Goal: Communication & Community: Answer question/provide support

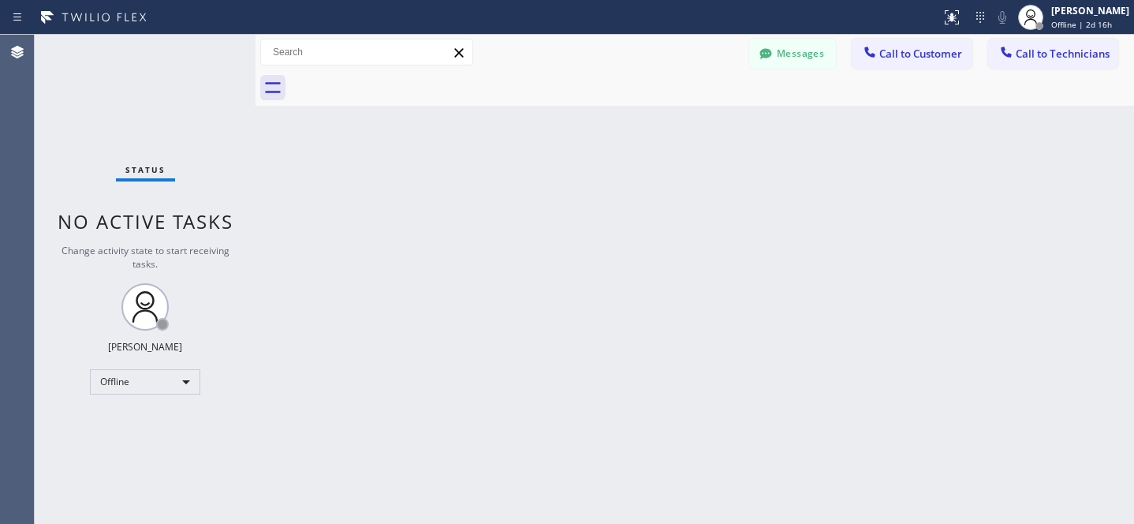
scroll to position [1758, 0]
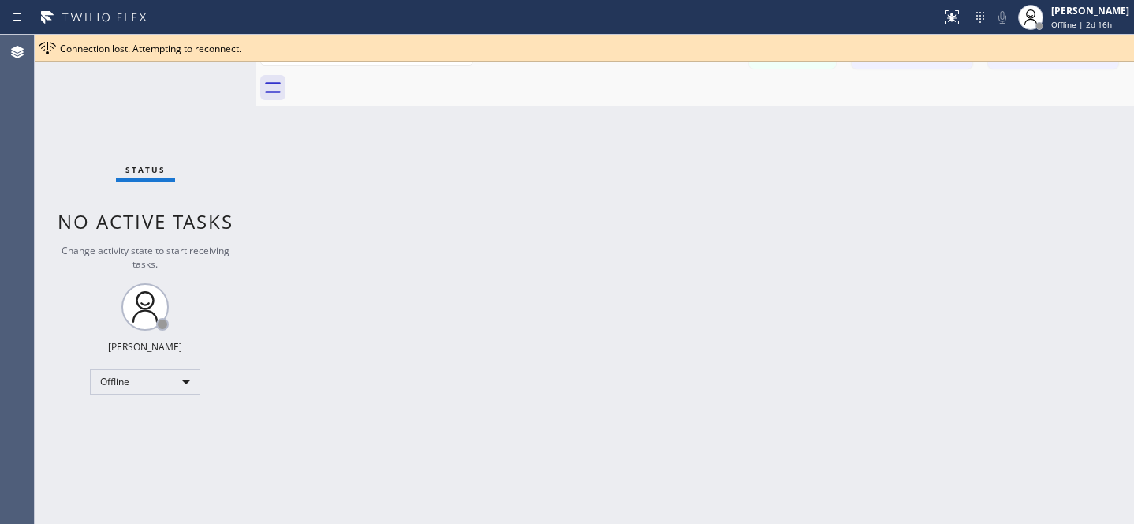
click at [616, 393] on div "Back to Dashboard Change Sender ID Customers Technicians PO [PERSON_NAME] [DATE…" at bounding box center [695, 279] width 879 height 489
click at [1114, 45] on icon at bounding box center [1121, 48] width 19 height 19
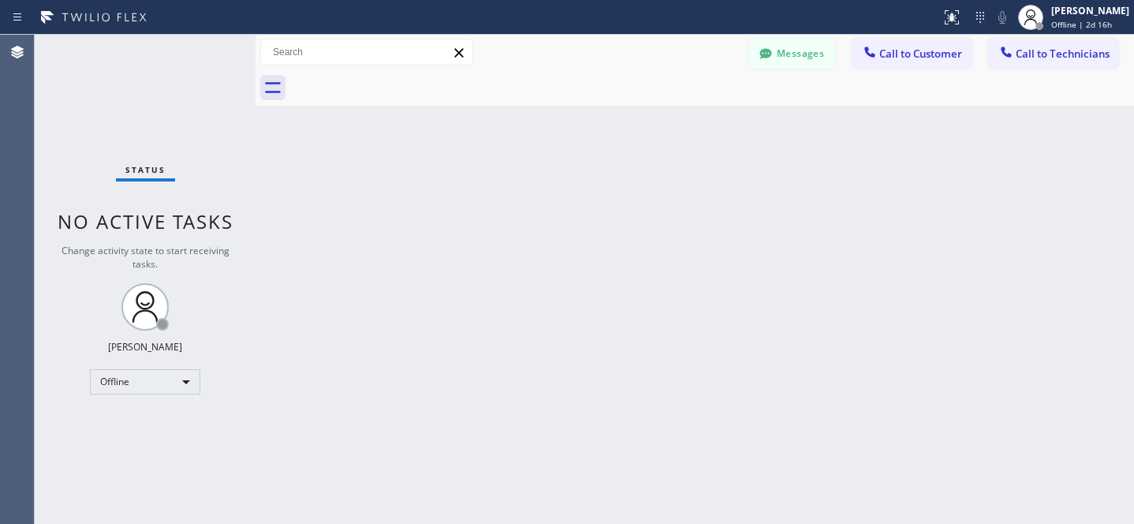
drag, startPoint x: 800, startPoint y: 46, endPoint x: 770, endPoint y: 53, distance: 30.8
click at [800, 46] on button "Messages" at bounding box center [792, 54] width 87 height 30
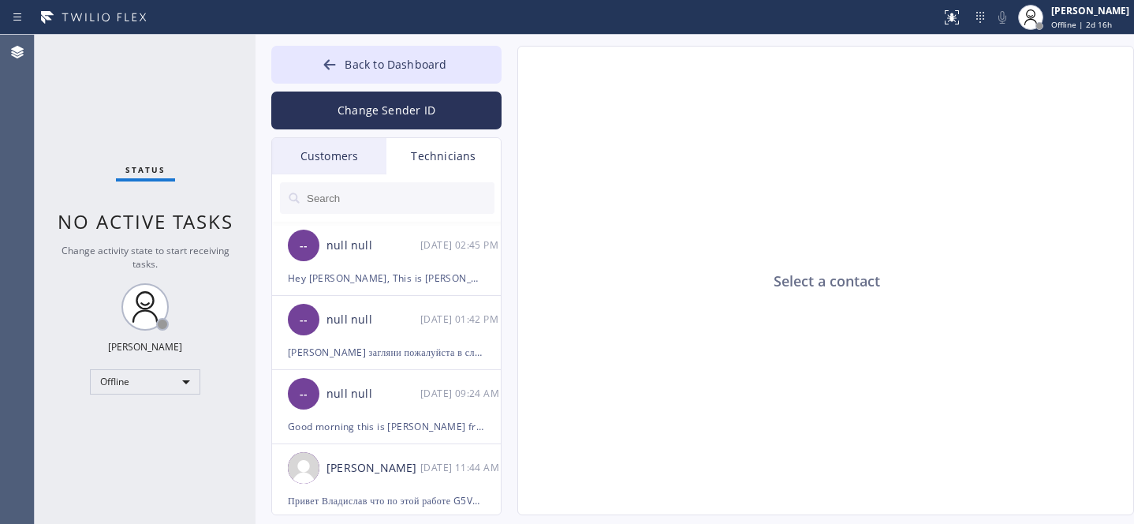
click at [331, 152] on div "Customers" at bounding box center [329, 156] width 114 height 36
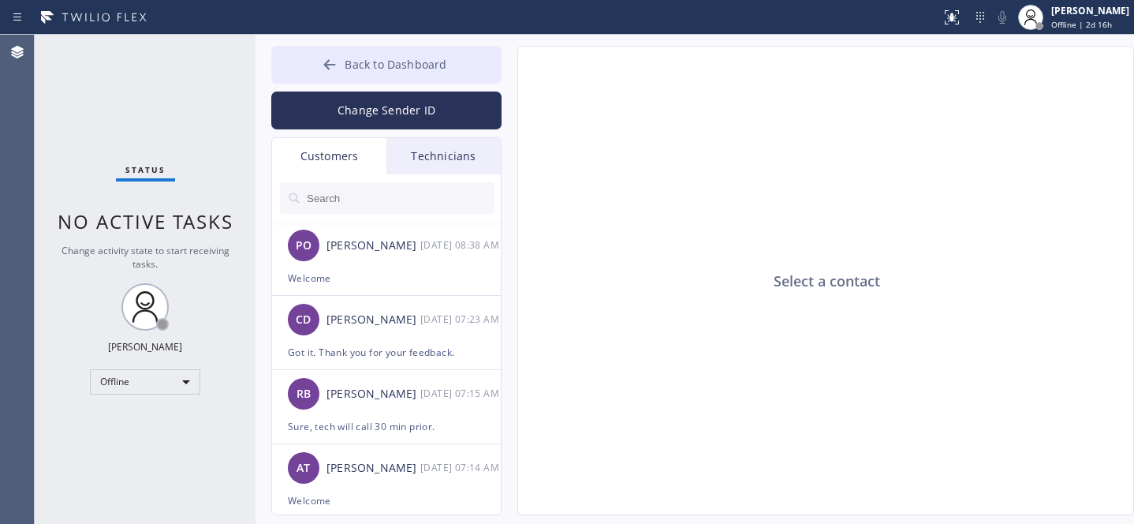
click at [334, 57] on icon at bounding box center [330, 65] width 16 height 16
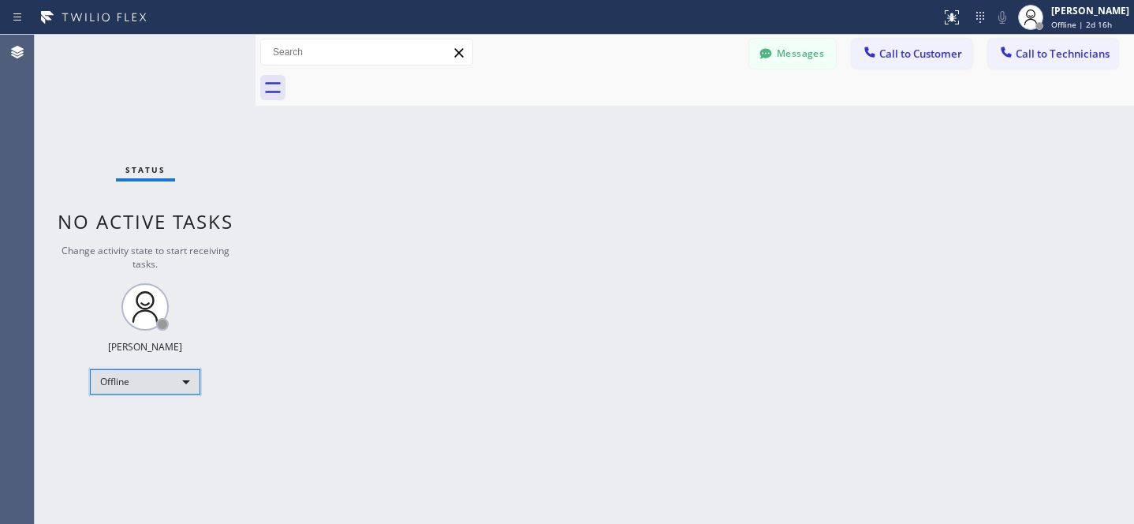
click at [140, 383] on div "Offline" at bounding box center [145, 381] width 110 height 25
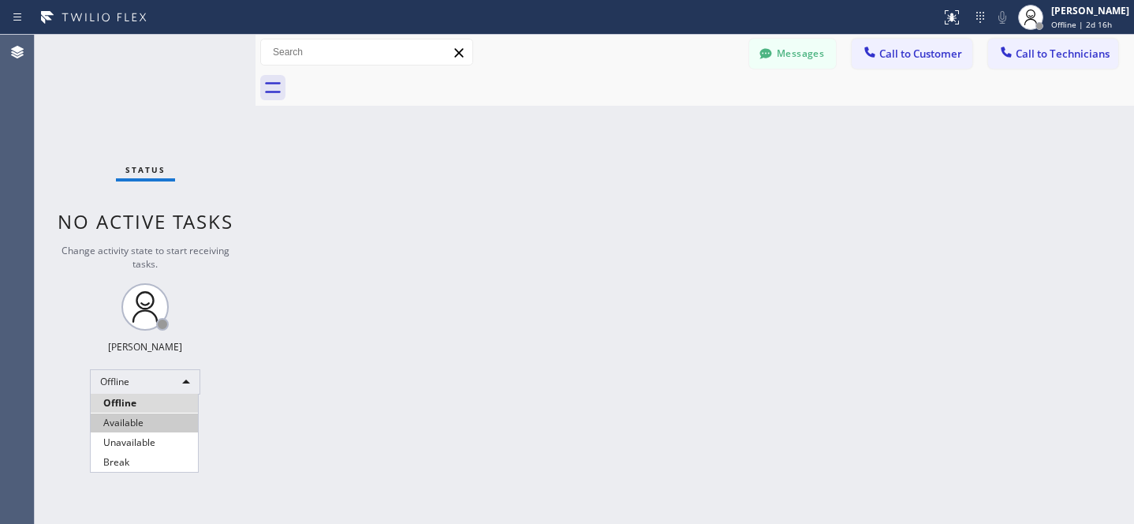
click at [132, 423] on li "Available" at bounding box center [144, 422] width 107 height 19
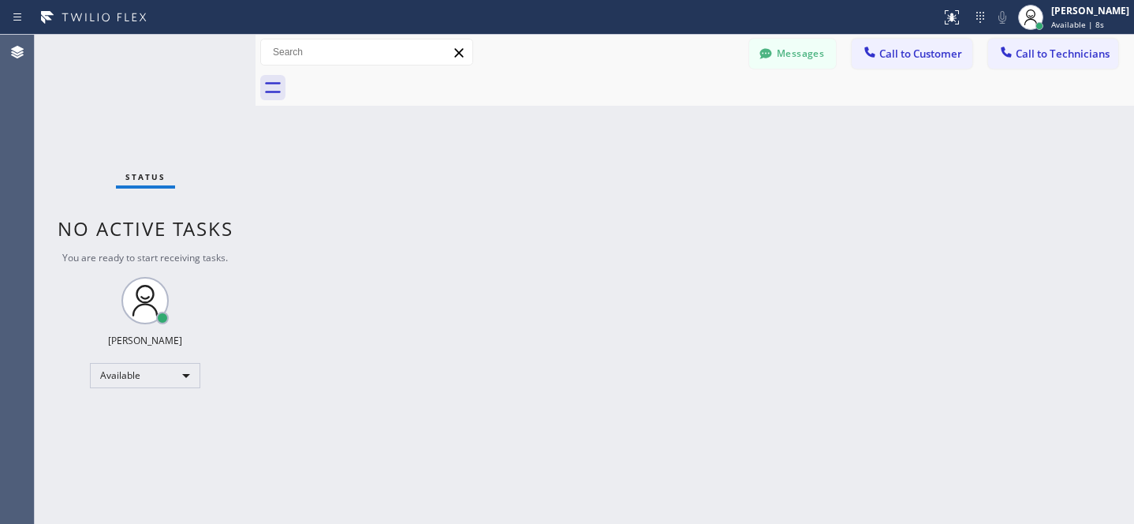
click at [911, 57] on span "Call to Customer" at bounding box center [921, 54] width 83 height 14
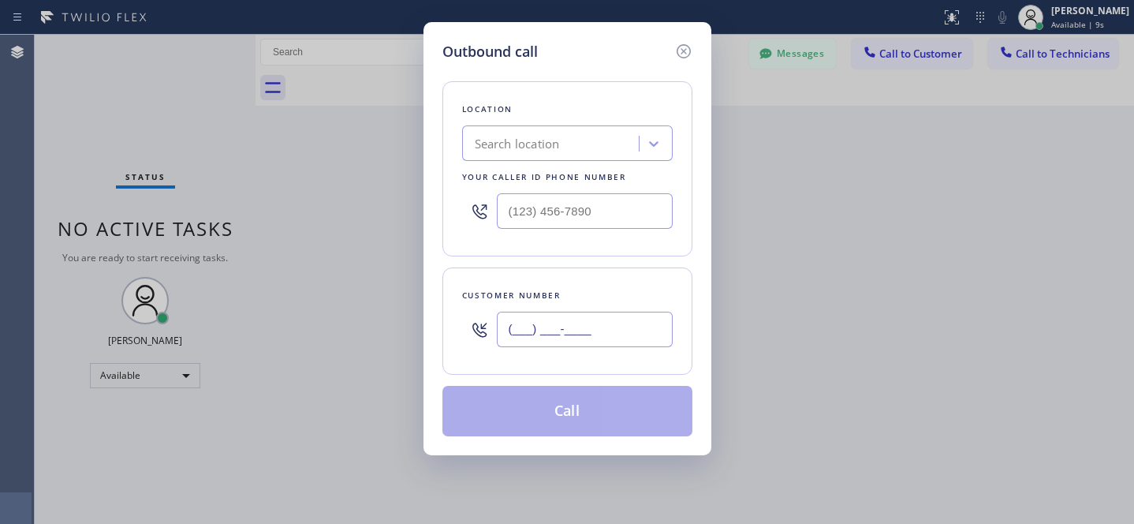
click at [604, 338] on input "(___) ___-____" at bounding box center [585, 330] width 176 height 36
paste input "408) 313-5034"
type input "(408) 313-5034"
click at [580, 144] on div "Search location" at bounding box center [553, 144] width 172 height 28
paste input "5 Star Appliance Repair Pro"
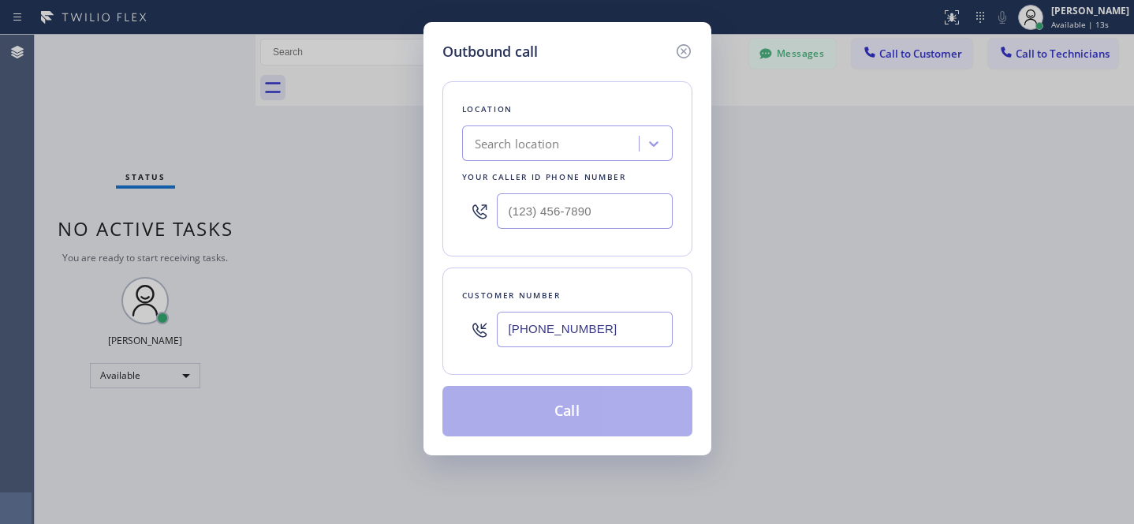
type input "5 Star Appliance Repair Pro"
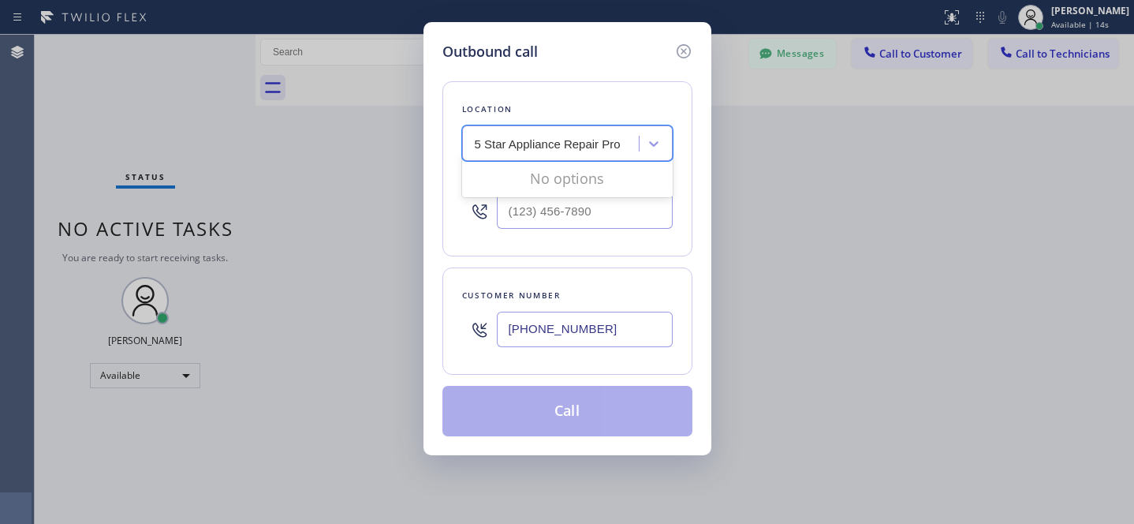
click at [533, 176] on div "No options" at bounding box center [567, 179] width 211 height 32
click at [549, 137] on input "5 Star Appliance Repair Pro" at bounding box center [549, 143] width 148 height 13
click at [622, 144] on div "5 Star Appliance Repair Pro" at bounding box center [553, 144] width 172 height 28
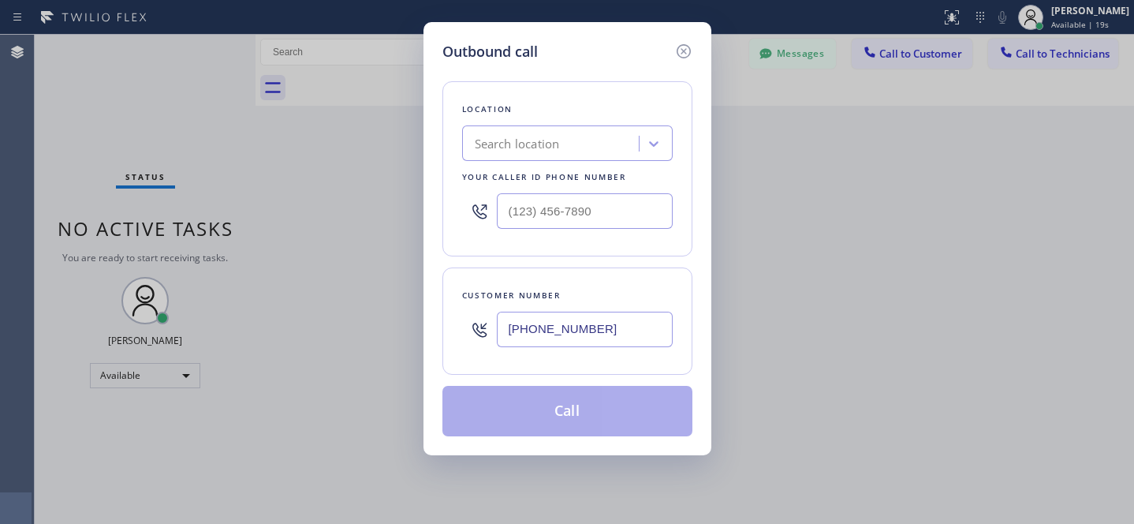
click at [600, 164] on div "Location Search location Your caller id phone number" at bounding box center [568, 168] width 250 height 175
click at [590, 150] on div "Search location" at bounding box center [553, 144] width 172 height 28
paste input "5 Star Appliance Repair Pro"
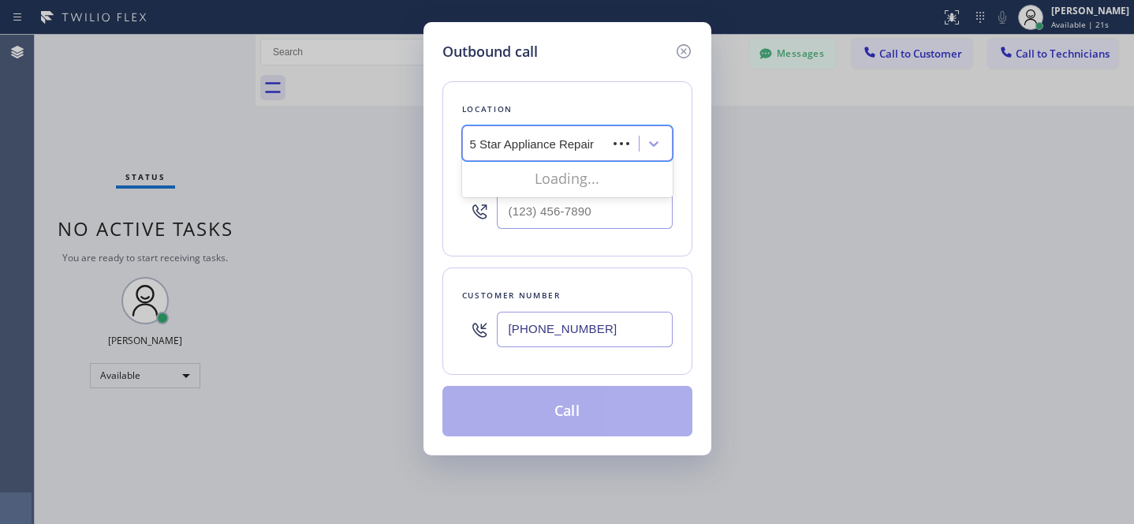
type input "5 Star Appliance Repair"
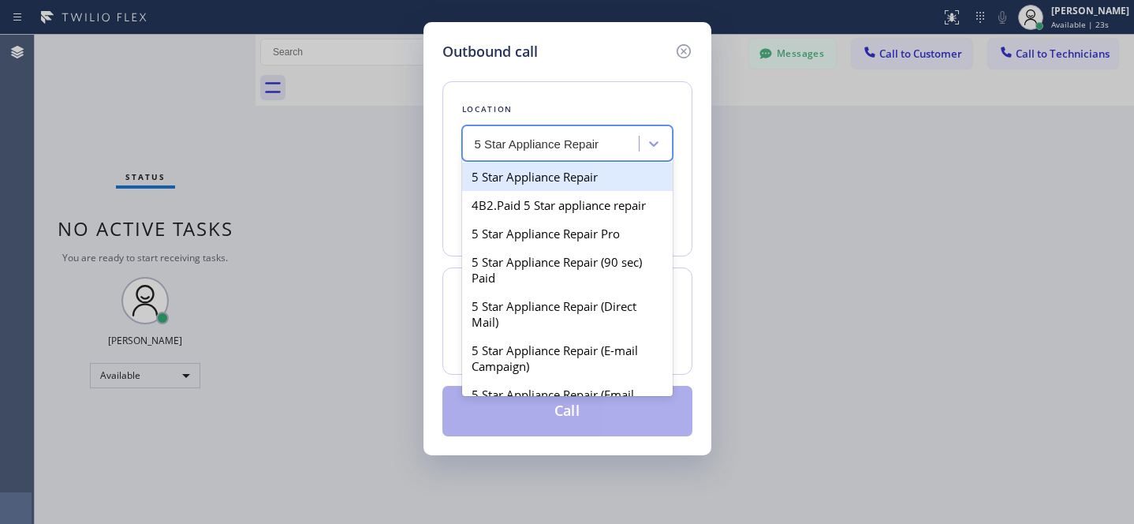
click at [547, 173] on div "5 Star Appliance Repair" at bounding box center [567, 177] width 211 height 28
type input "[PHONE_NUMBER]"
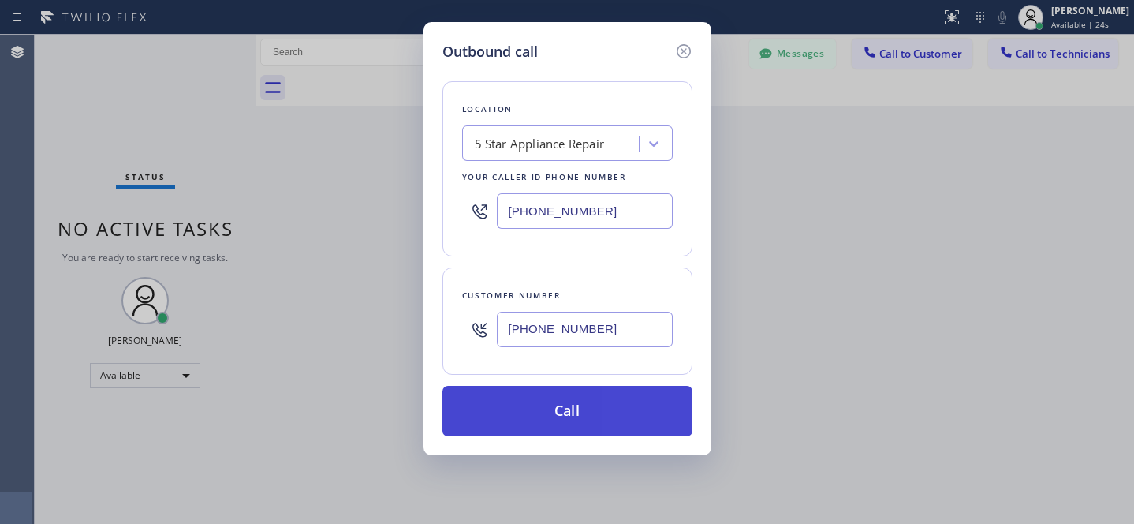
click at [618, 422] on button "Call" at bounding box center [568, 411] width 250 height 50
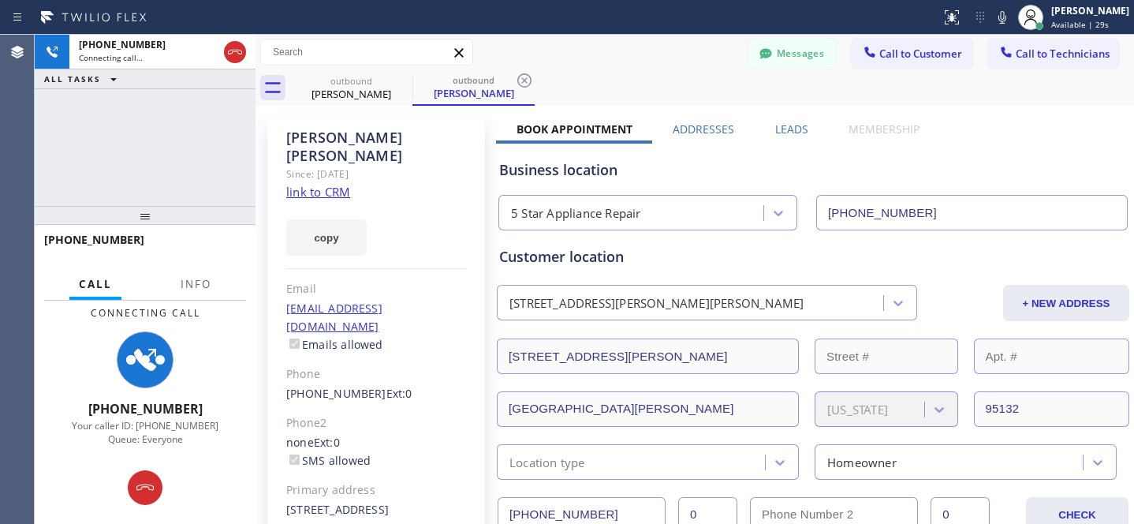
type input "[PHONE_NUMBER]"
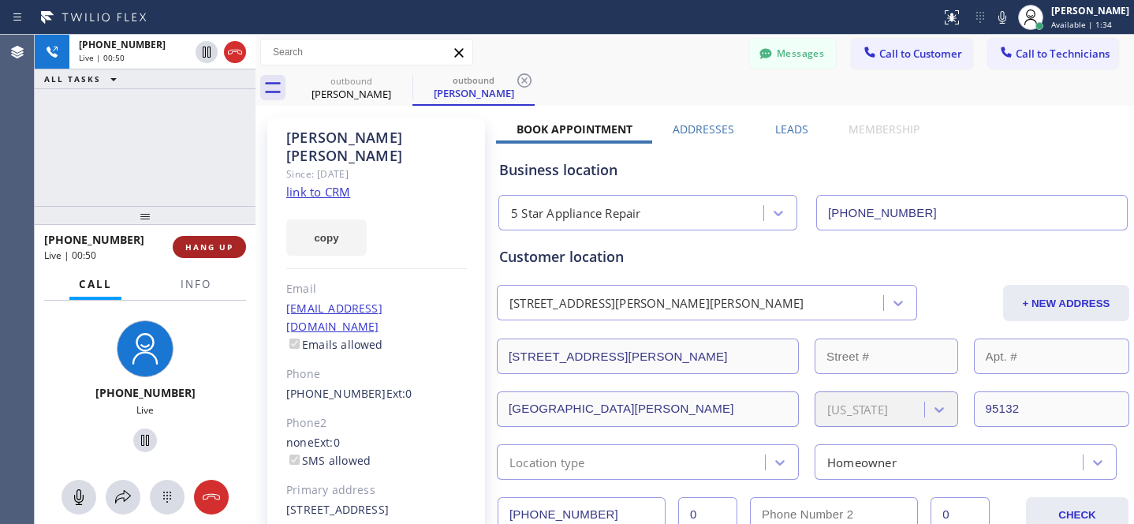
click at [211, 249] on span "HANG UP" at bounding box center [209, 246] width 48 height 11
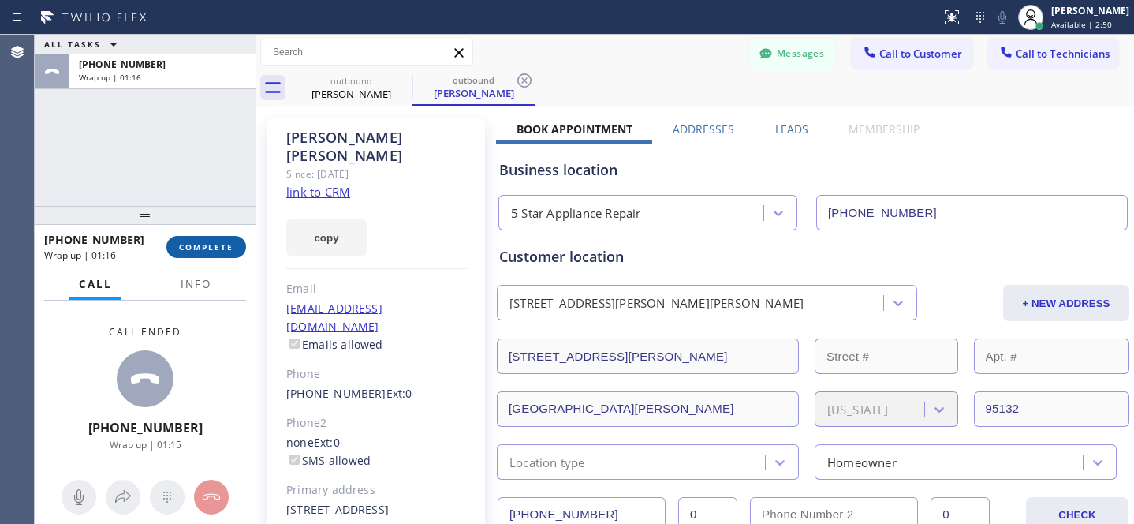
click at [218, 241] on button "COMPLETE" at bounding box center [206, 247] width 80 height 22
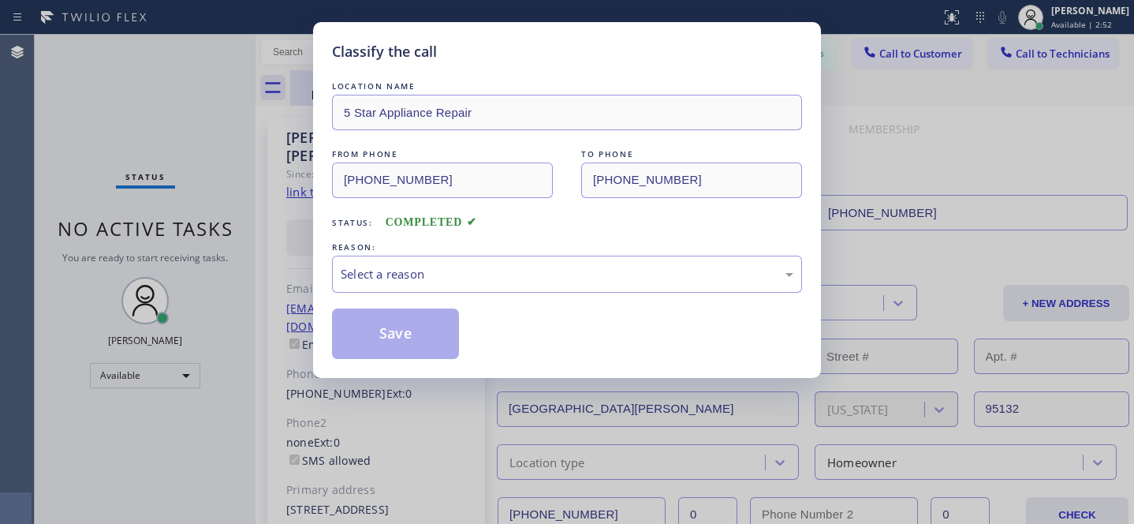
click at [401, 81] on div "LOCATION NAME" at bounding box center [567, 86] width 470 height 17
click at [443, 251] on div "REASON:" at bounding box center [567, 247] width 470 height 17
click at [439, 287] on div "Select a reason" at bounding box center [567, 274] width 470 height 37
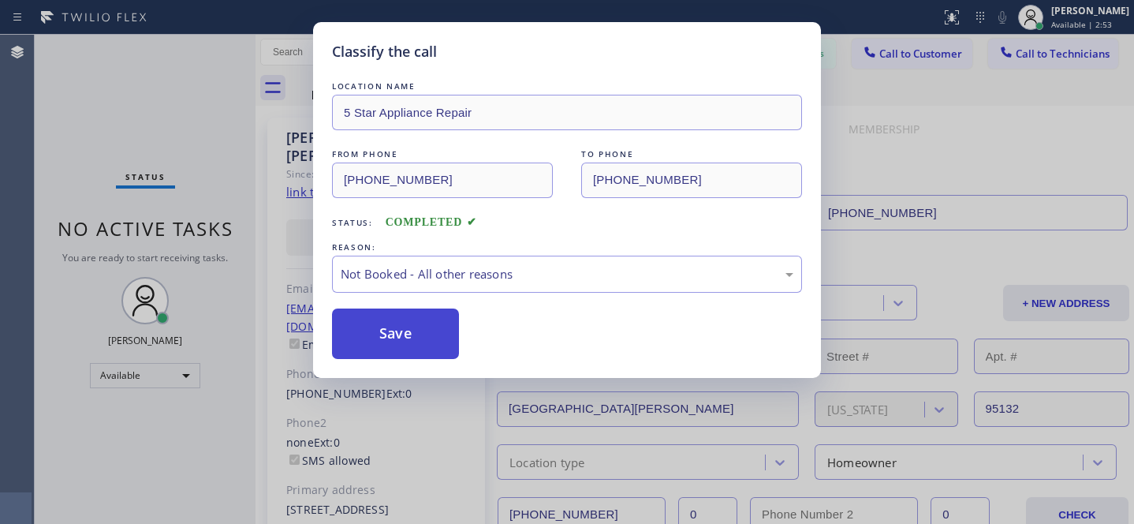
click at [413, 339] on button "Save" at bounding box center [395, 333] width 127 height 50
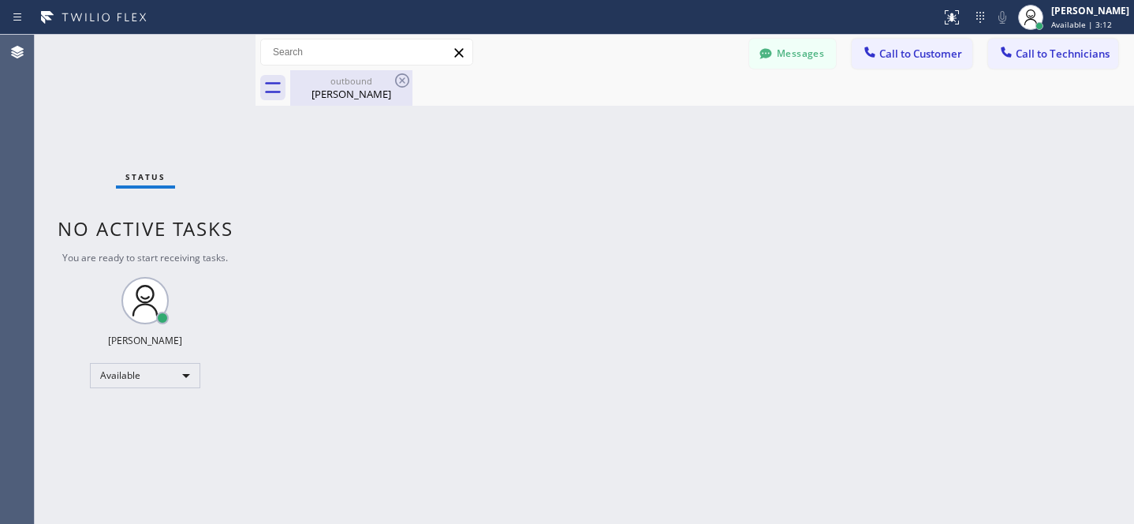
click at [363, 73] on div "outbound Beth Harke" at bounding box center [351, 88] width 119 height 36
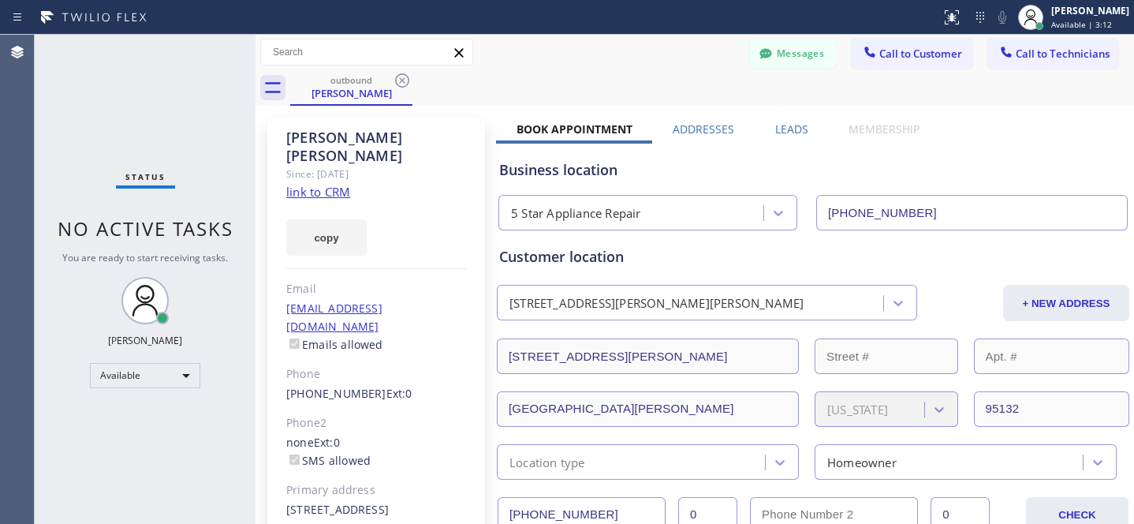
click at [405, 75] on icon at bounding box center [402, 80] width 14 height 14
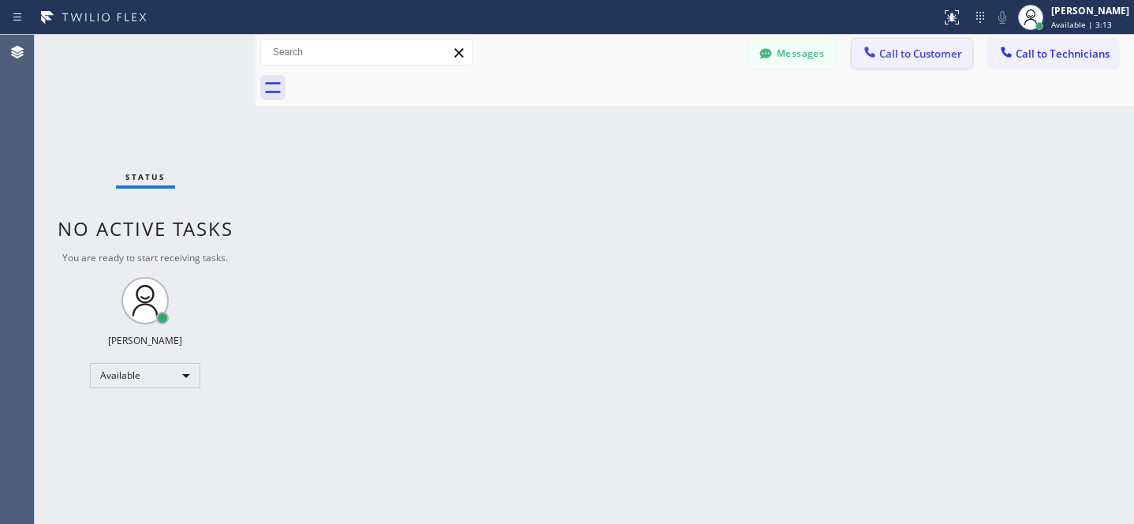
click at [938, 50] on span "Call to Customer" at bounding box center [921, 54] width 83 height 14
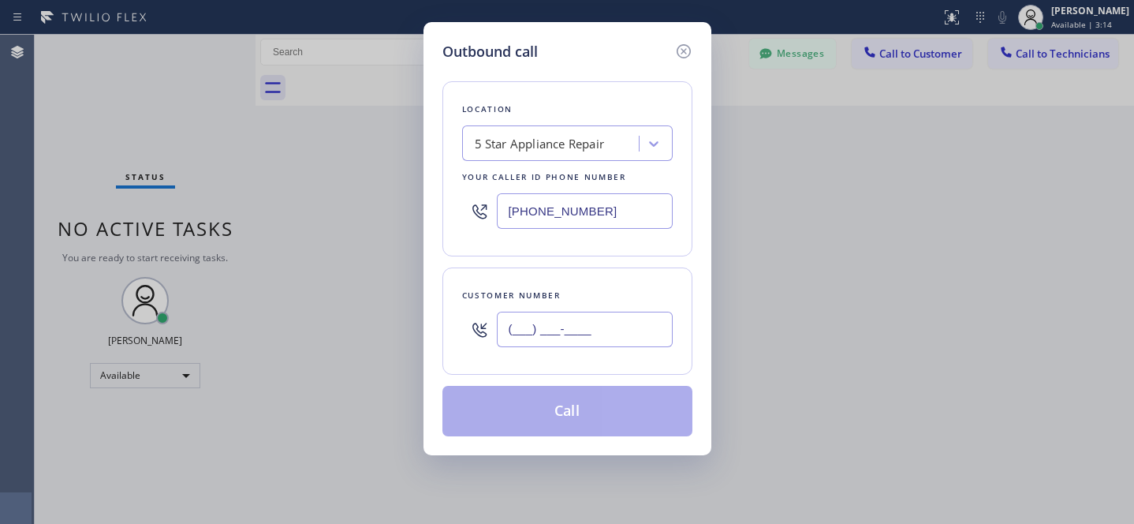
click at [593, 338] on input "(___) ___-____" at bounding box center [585, 330] width 176 height 36
paste input "703) 505-7597"
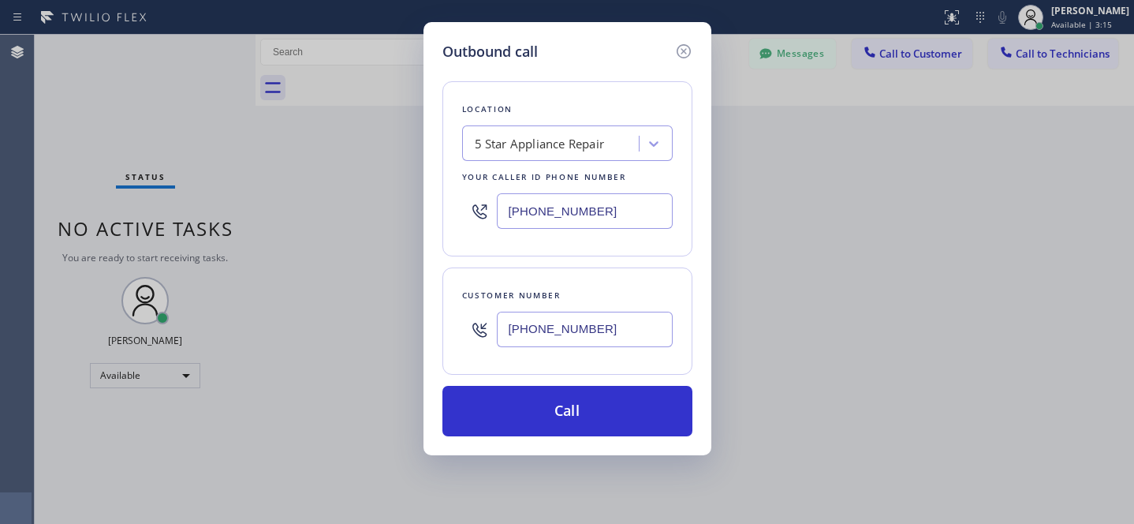
type input "(703) 505-7597"
click at [648, 387] on div "Location 5 Star Appliance Repair Your caller id phone number (855) 731-4952 Cus…" at bounding box center [568, 249] width 250 height 374
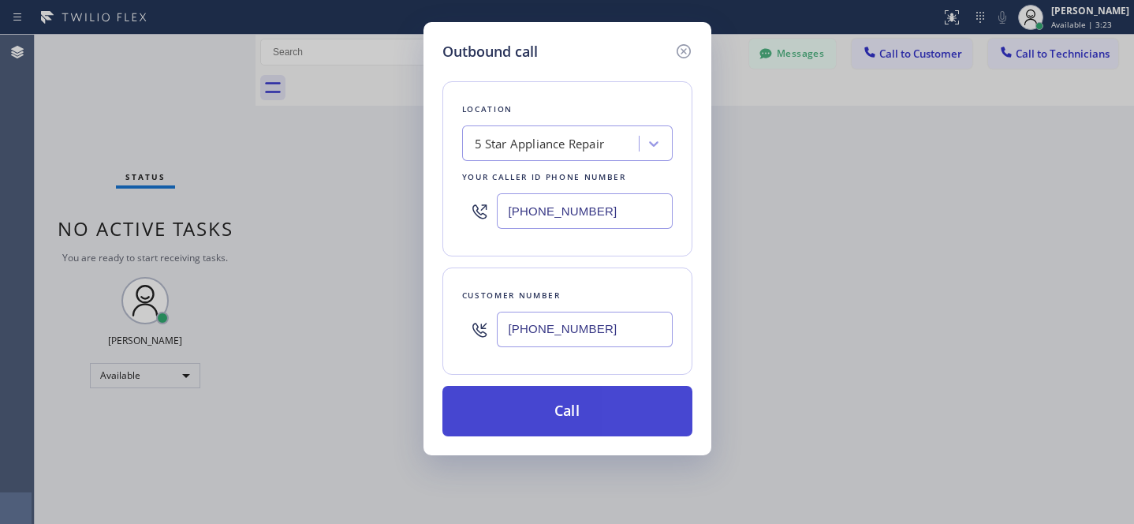
click at [543, 409] on button "Call" at bounding box center [568, 411] width 250 height 50
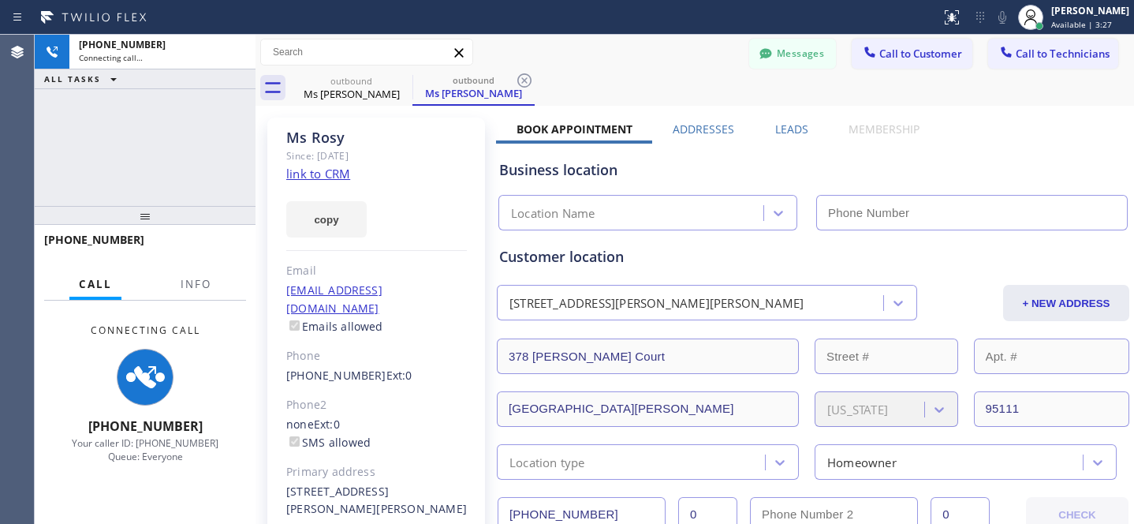
type input "[PHONE_NUMBER]"
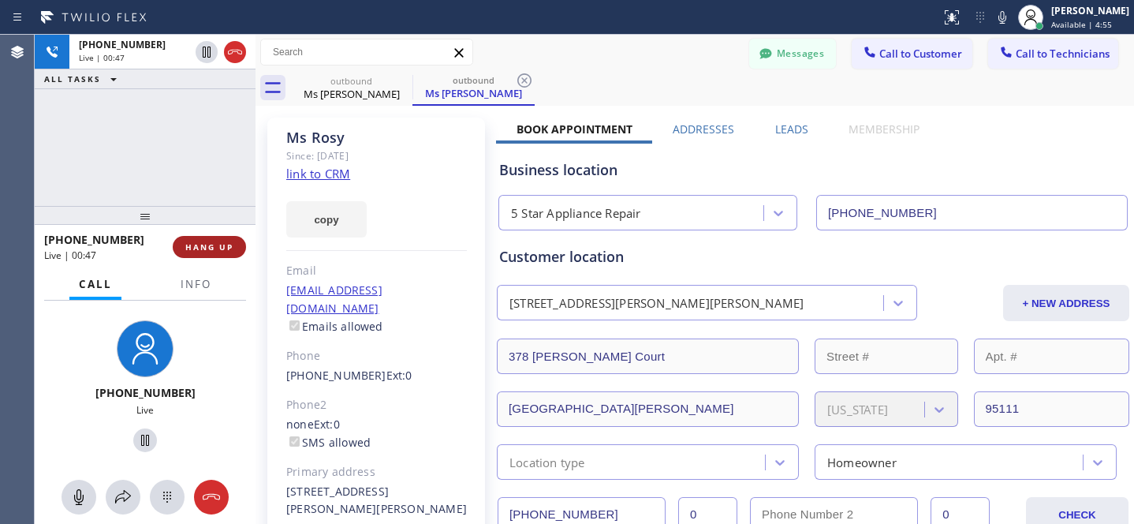
click at [211, 249] on span "HANG UP" at bounding box center [209, 246] width 48 height 11
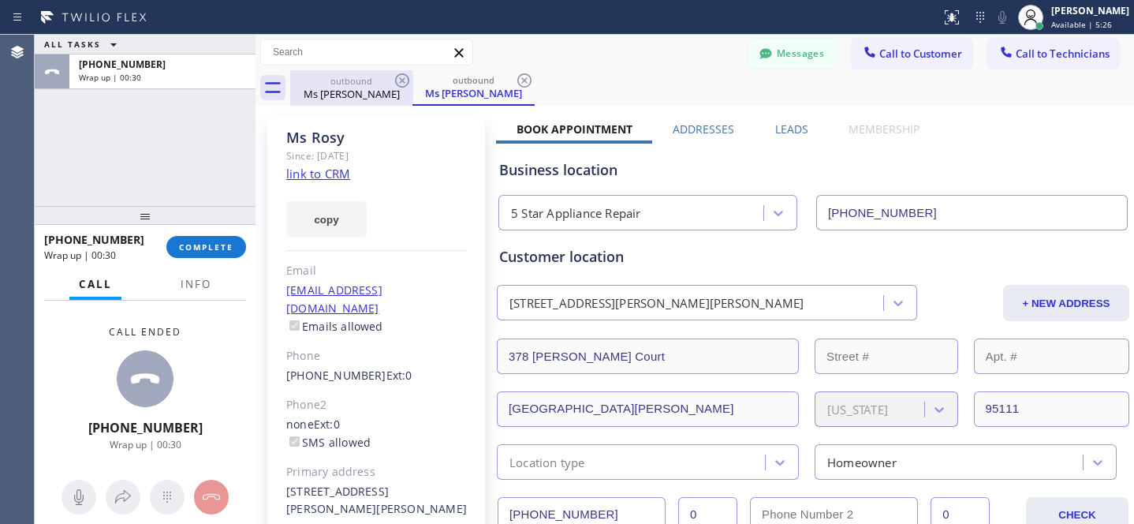
drag, startPoint x: 525, startPoint y: 79, endPoint x: 390, endPoint y: 70, distance: 135.2
click at [525, 79] on icon at bounding box center [524, 80] width 19 height 19
drag, startPoint x: 405, startPoint y: 70, endPoint x: 397, endPoint y: 76, distance: 9.6
click at [403, 70] on div "outbound Ms Rosy" at bounding box center [351, 88] width 122 height 36
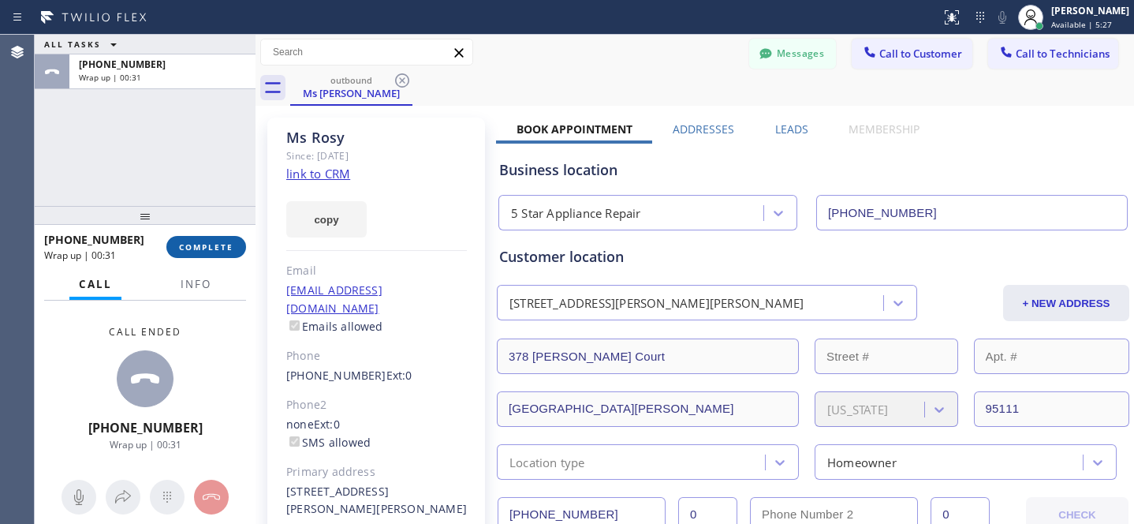
click at [215, 237] on button "COMPLETE" at bounding box center [206, 247] width 80 height 22
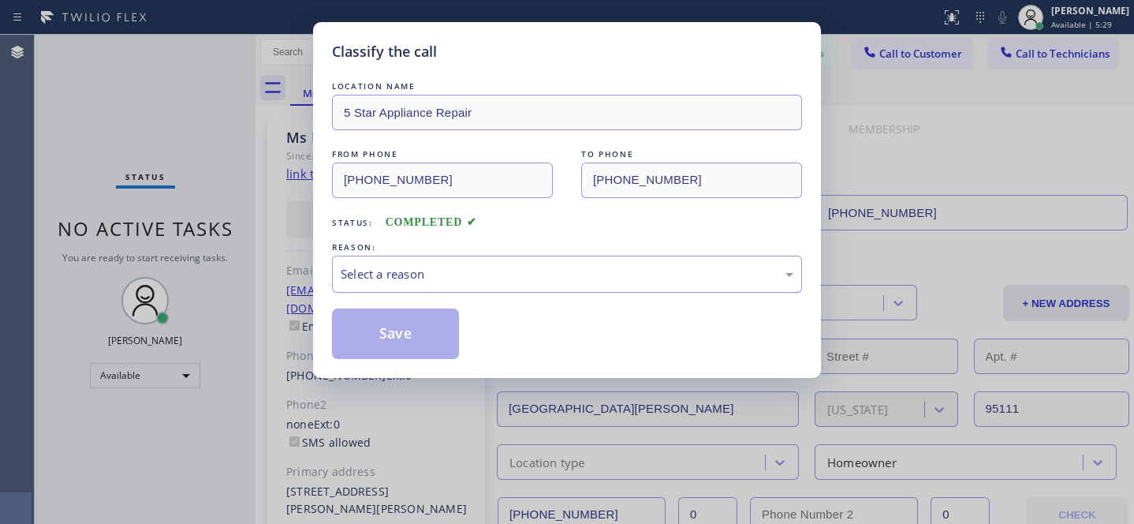
click at [452, 269] on div "Select a reason" at bounding box center [567, 274] width 453 height 18
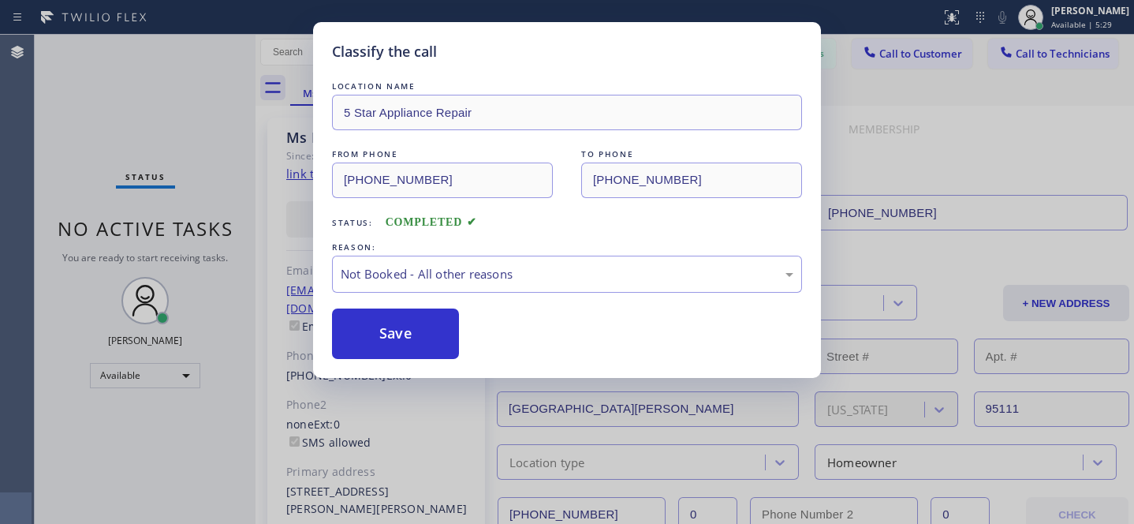
drag, startPoint x: 436, startPoint y: 329, endPoint x: 451, endPoint y: 309, distance: 24.8
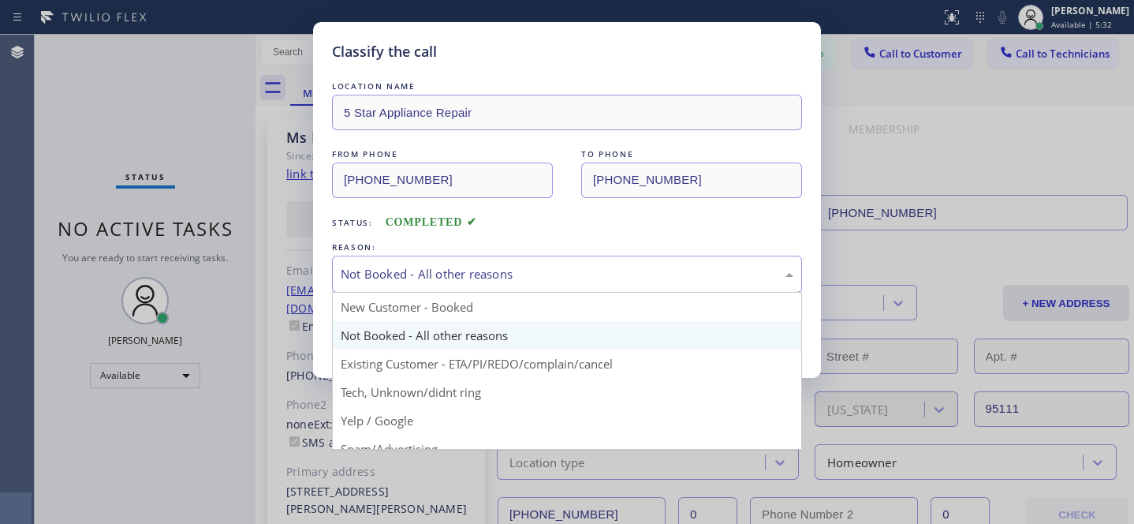
click at [480, 262] on div "Not Booked - All other reasons" at bounding box center [567, 274] width 470 height 37
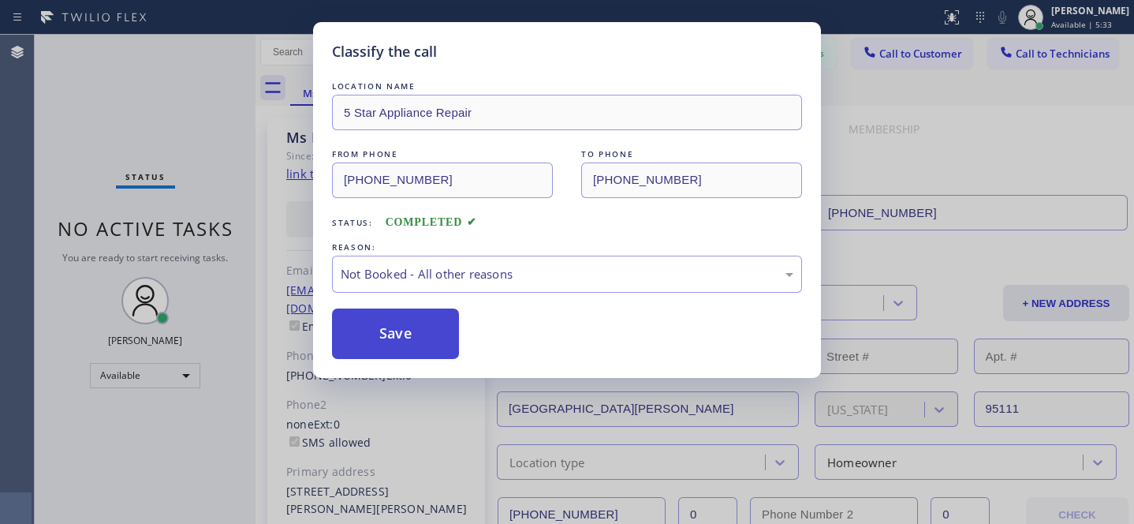
drag, startPoint x: 413, startPoint y: 328, endPoint x: 387, endPoint y: 340, distance: 27.9
click at [413, 328] on button "Save" at bounding box center [395, 333] width 127 height 50
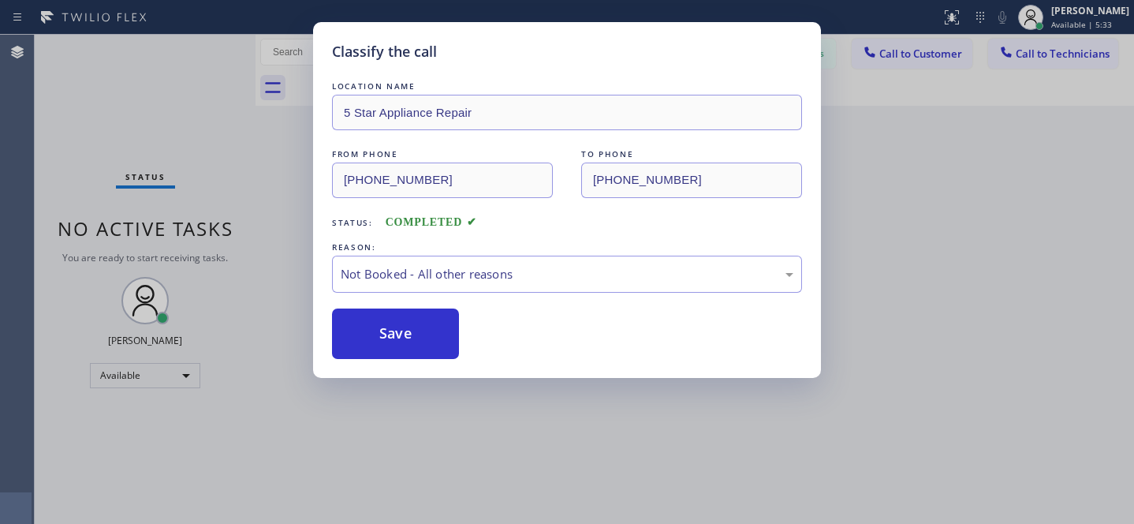
click at [133, 376] on div "Classify the call LOCATION NAME 5 Star Appliance Repair FROM PHONE (855) 731-49…" at bounding box center [567, 262] width 1134 height 524
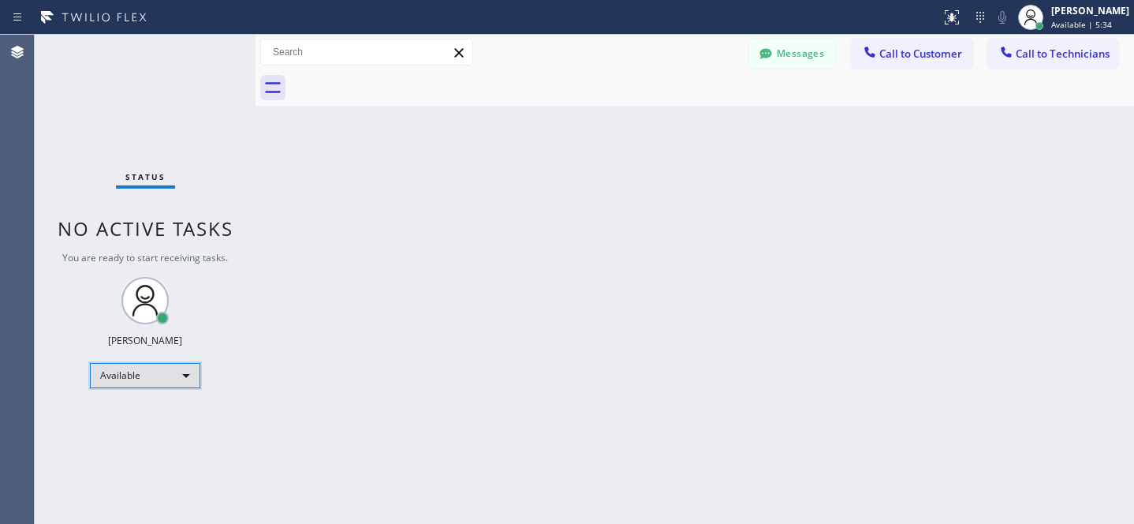
click at [130, 378] on div "Available" at bounding box center [145, 375] width 110 height 25
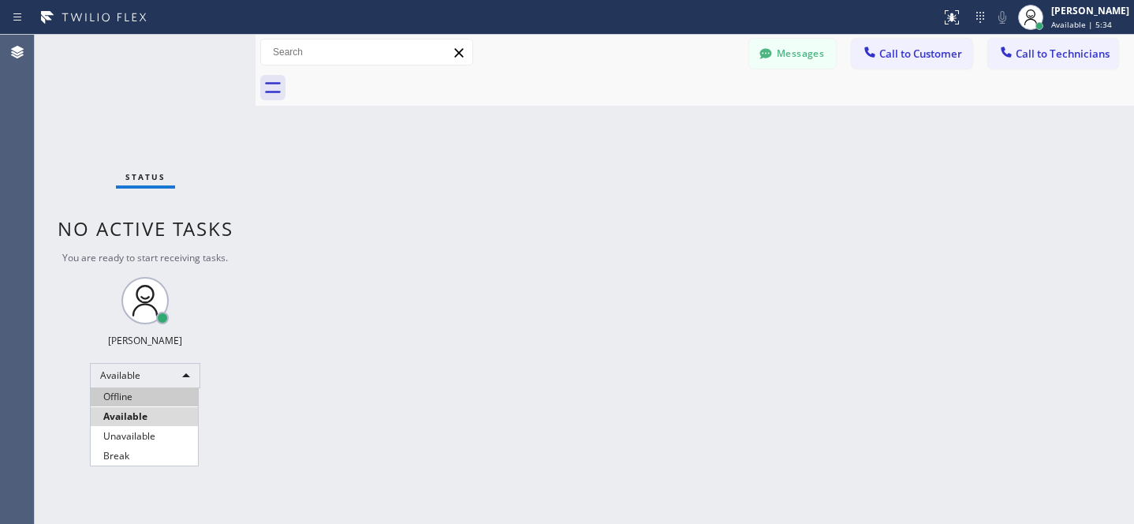
click at [135, 401] on li "Offline" at bounding box center [144, 396] width 107 height 19
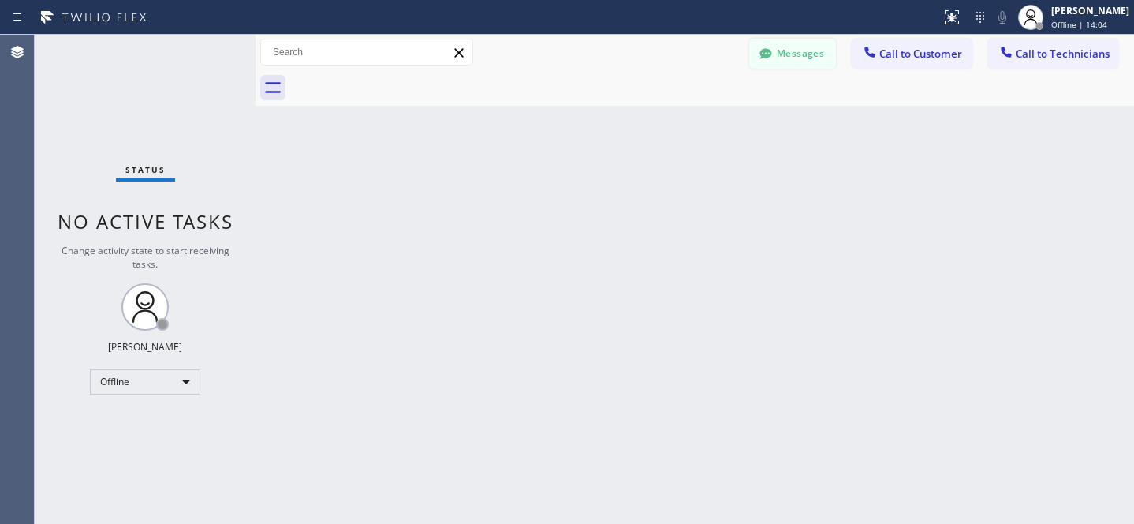
click at [776, 65] on button "Messages" at bounding box center [792, 54] width 87 height 30
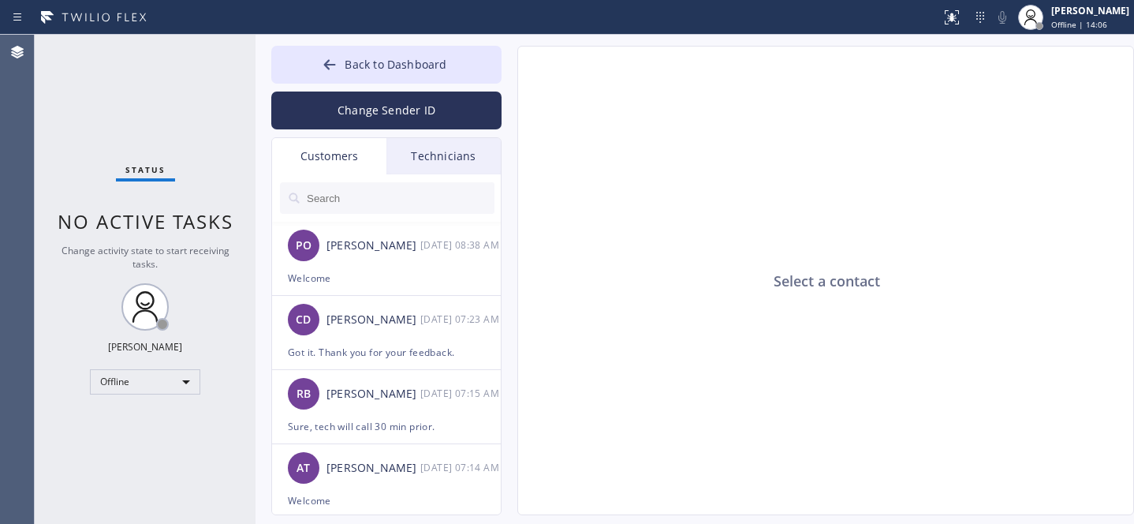
drag, startPoint x: 354, startPoint y: 200, endPoint x: 366, endPoint y: 200, distance: 11.8
click at [354, 200] on input "text" at bounding box center [399, 198] width 189 height 32
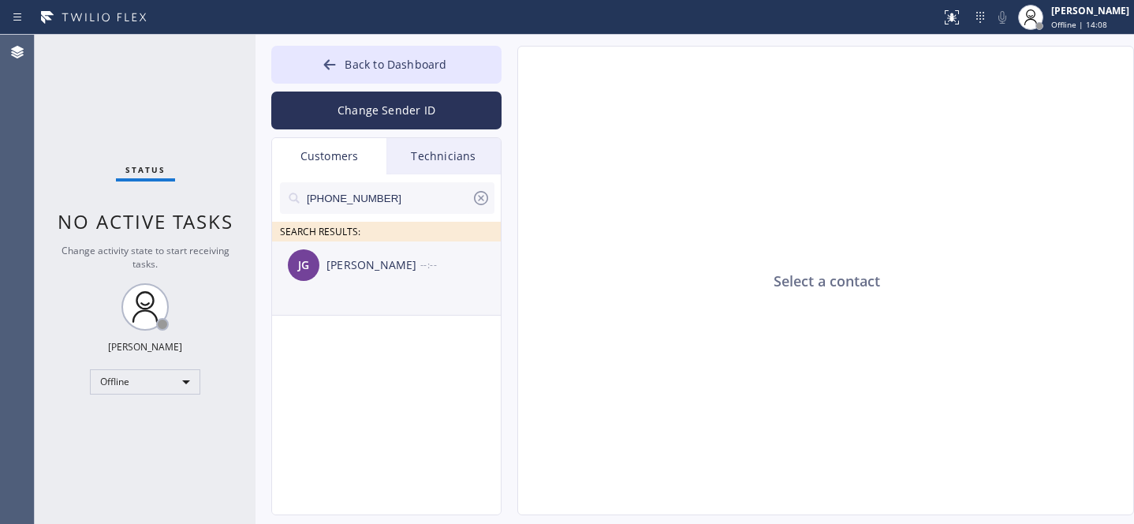
click at [347, 280] on div "JG Jatin Gupta --:--" at bounding box center [387, 264] width 230 height 47
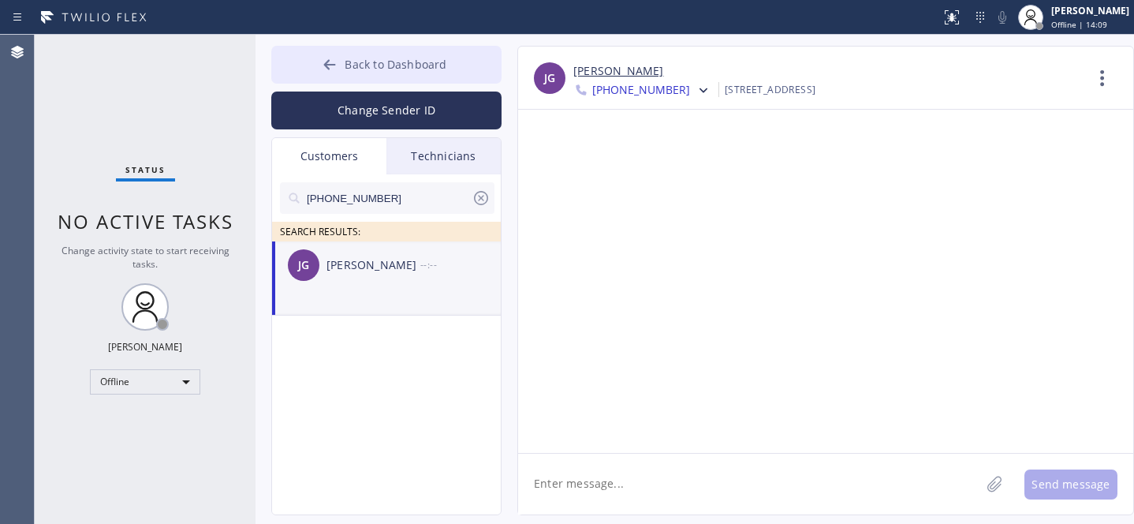
click at [353, 63] on span "Back to Dashboard" at bounding box center [396, 64] width 102 height 15
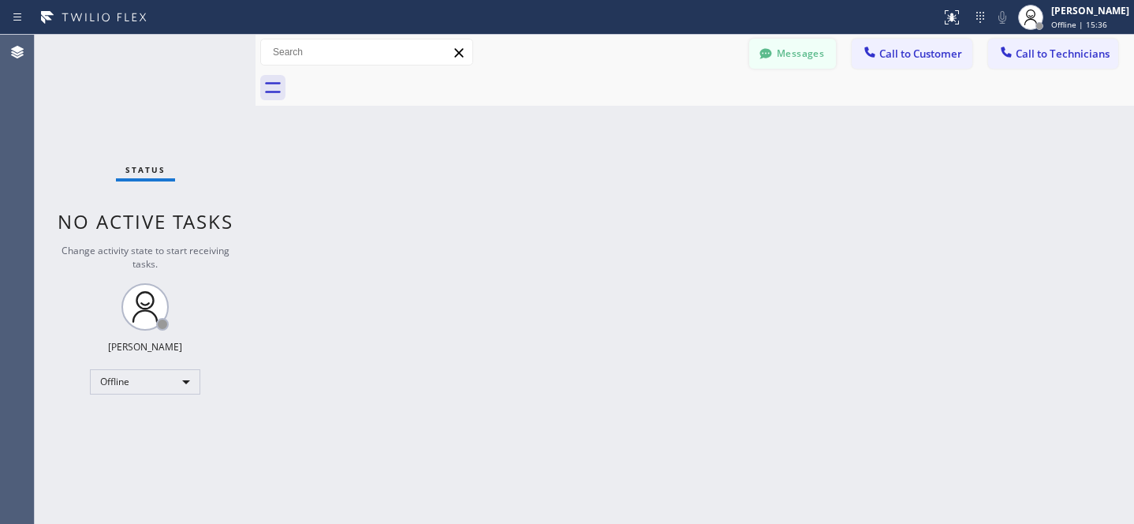
click at [787, 50] on button "Messages" at bounding box center [792, 54] width 87 height 30
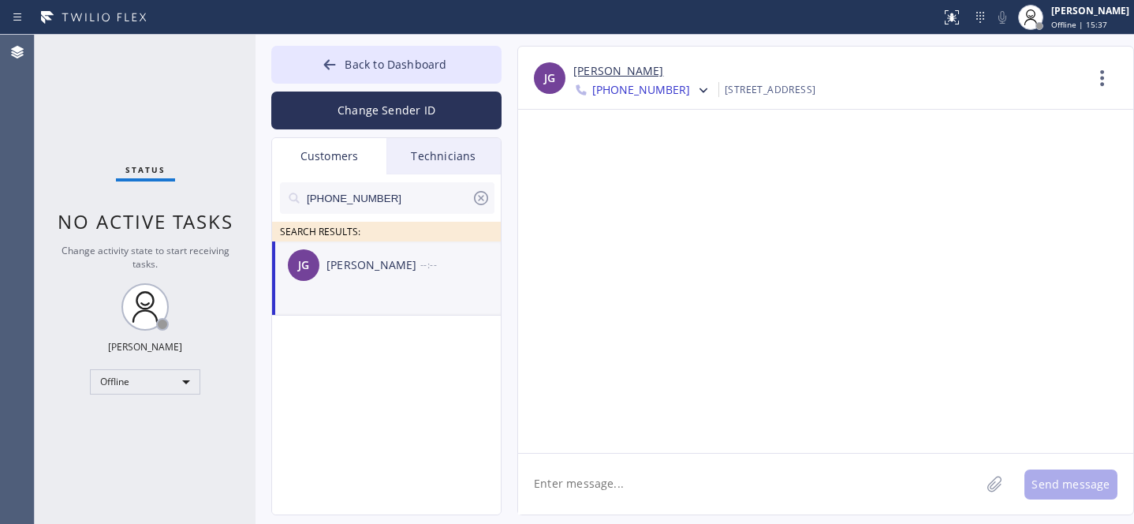
click at [391, 207] on input "(408) 406-1236" at bounding box center [388, 198] width 166 height 32
paste input "text"
type input "(408) 406-1236"
click at [346, 278] on div "JG Jatin Gupta --:--" at bounding box center [387, 264] width 230 height 47
drag, startPoint x: 641, startPoint y: 470, endPoint x: 651, endPoint y: 473, distance: 10.7
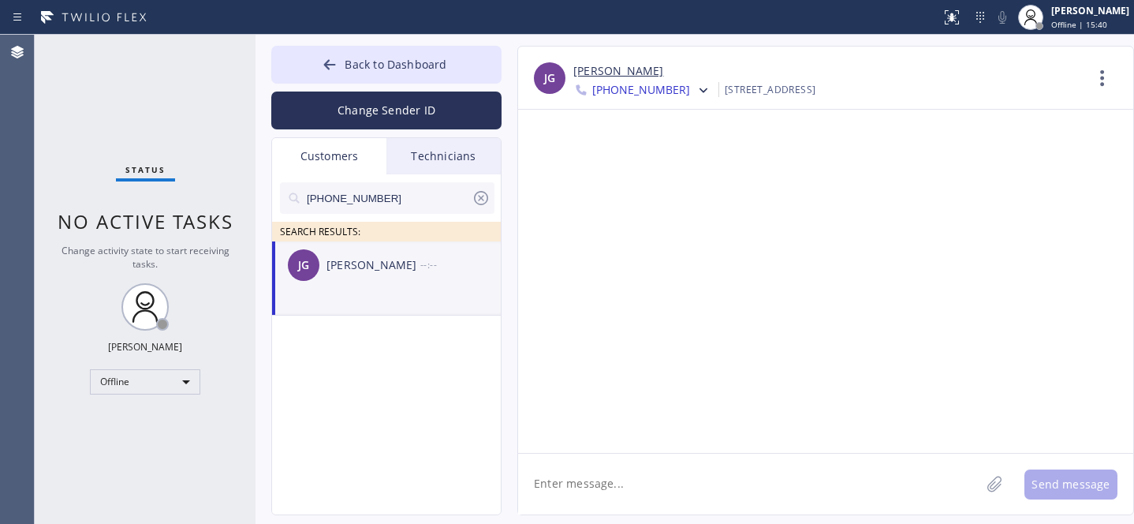
click at [641, 471] on textarea at bounding box center [749, 484] width 462 height 61
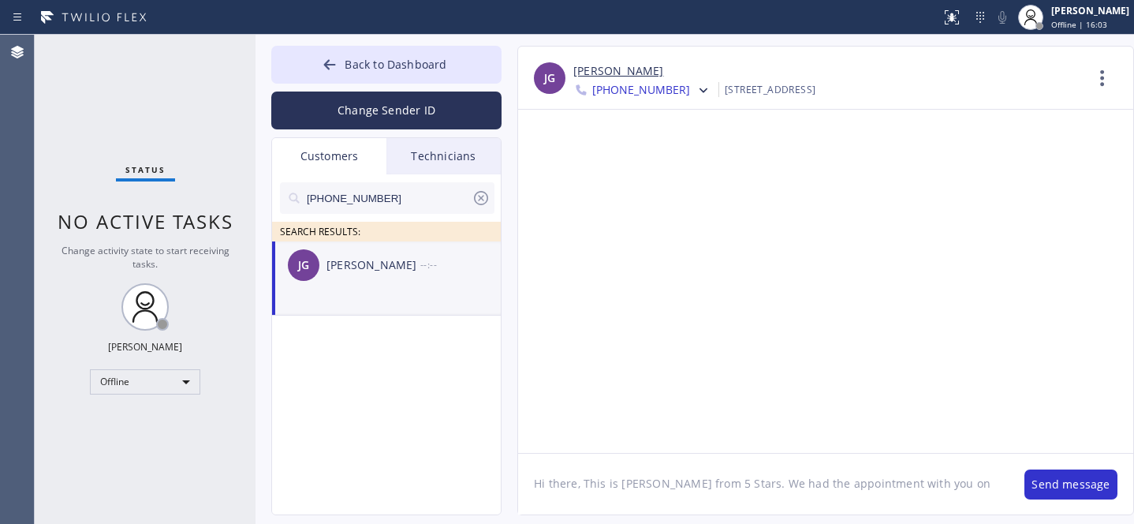
paste textarea "09/18/2025"
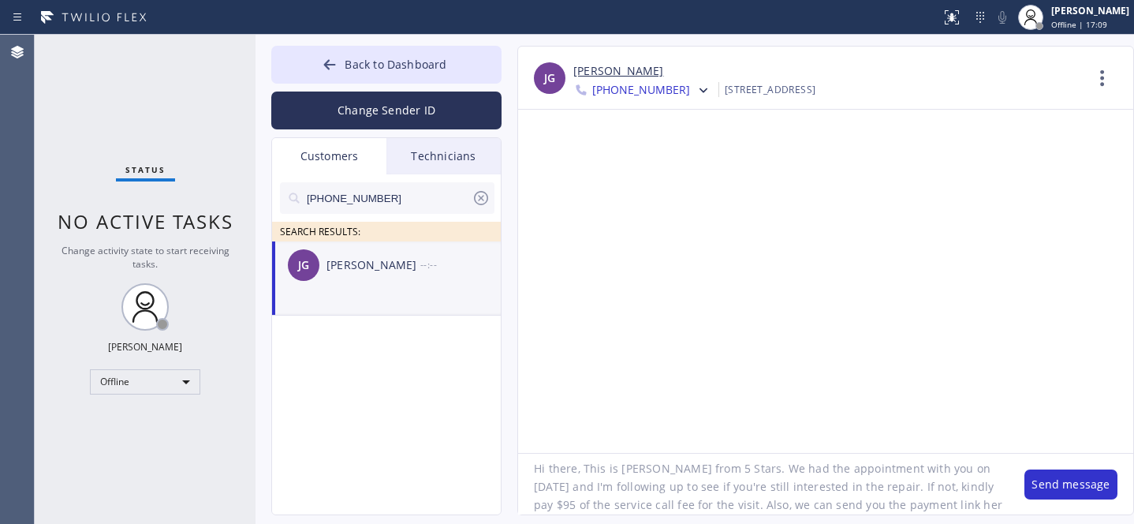
scroll to position [31, 0]
type textarea "Hi there, This is Daniel from 5 Stars. We had the appointment with you on 09/18…"
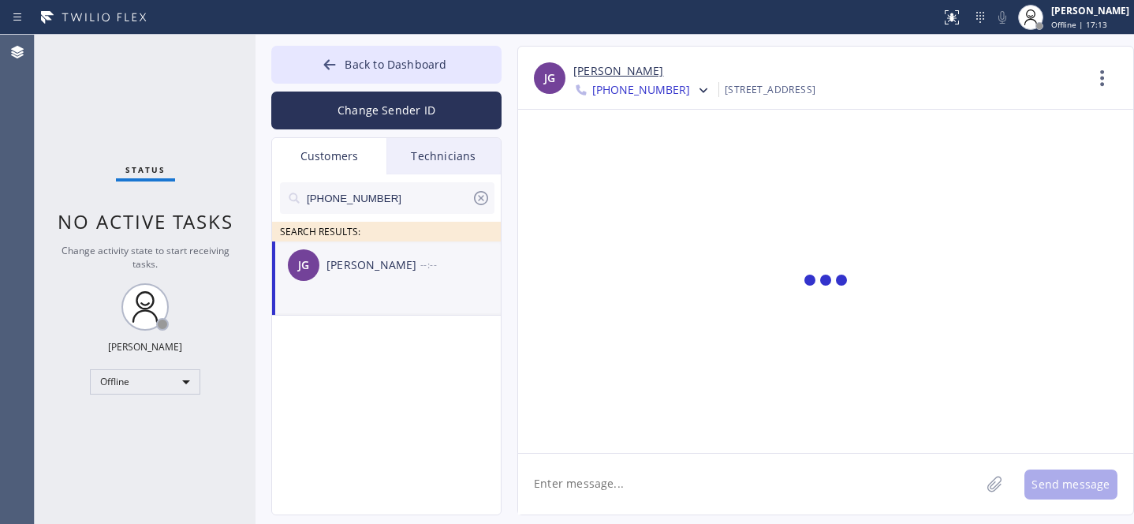
scroll to position [0, 0]
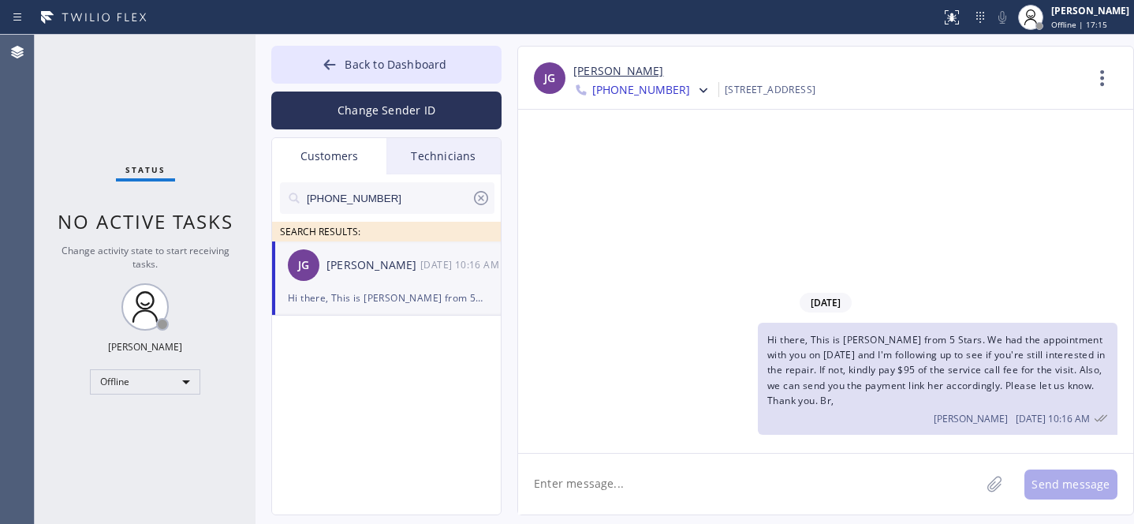
click at [481, 198] on icon at bounding box center [481, 198] width 14 height 14
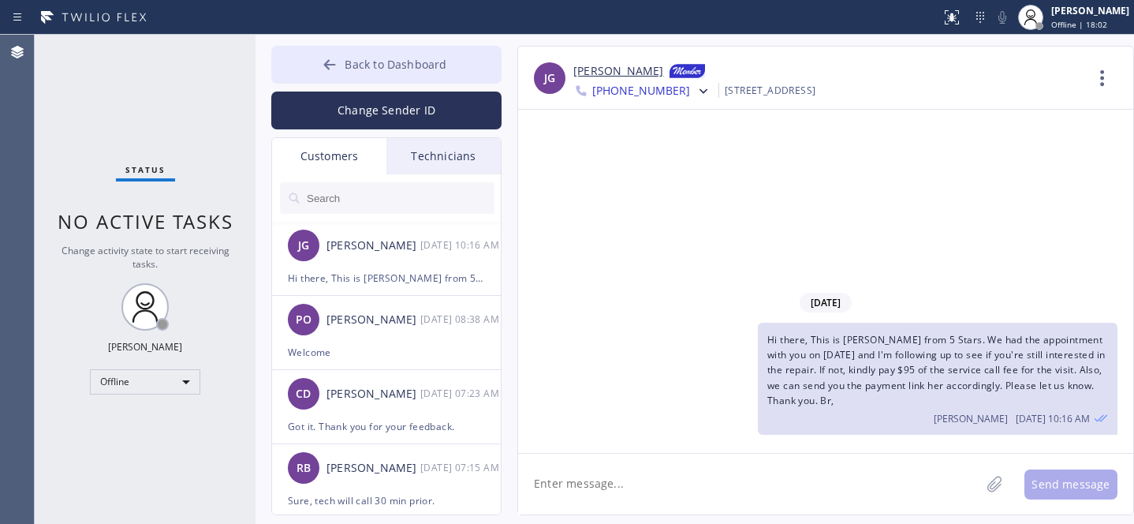
click at [357, 63] on span "Back to Dashboard" at bounding box center [396, 64] width 102 height 15
